Goal: Navigation & Orientation: Find specific page/section

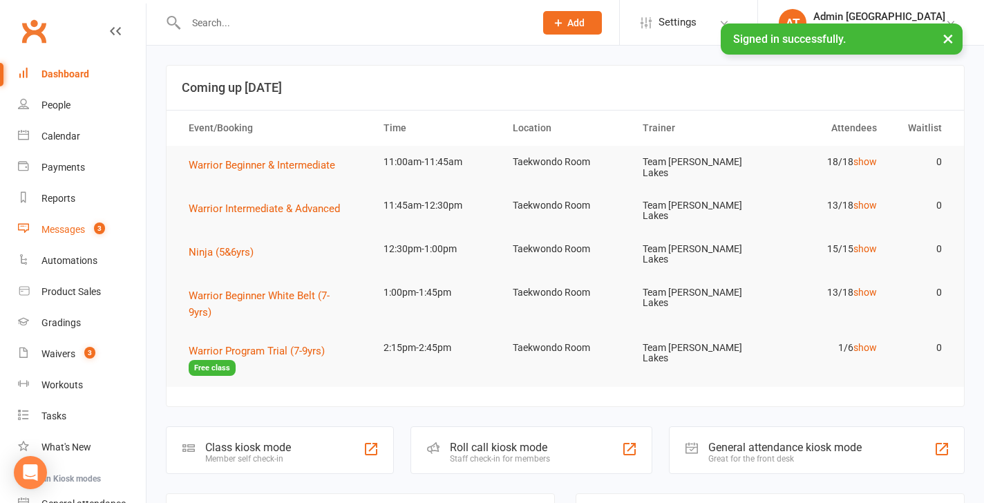
click at [70, 232] on div "Messages" at bounding box center [63, 229] width 44 height 11
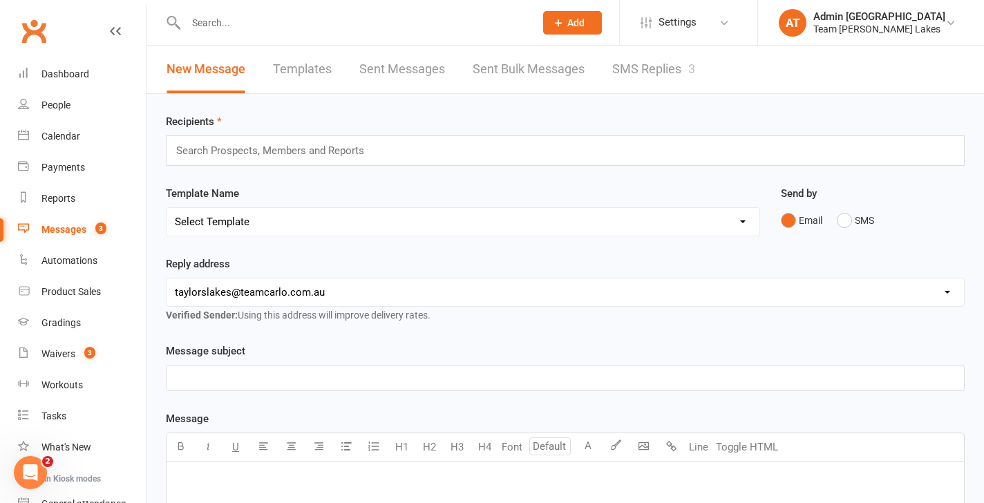
click at [628, 74] on link "SMS Replies 3" at bounding box center [653, 70] width 83 height 48
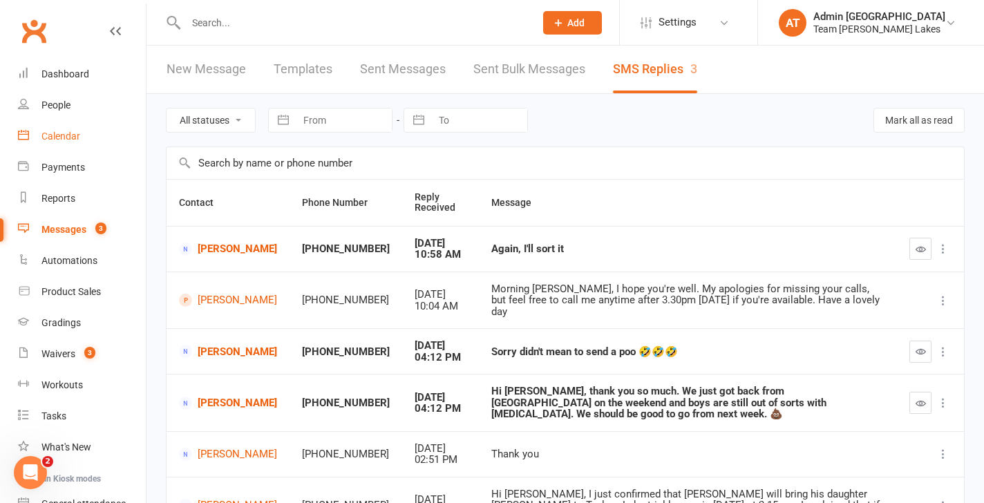
click at [53, 137] on div "Calendar" at bounding box center [60, 136] width 39 height 11
